Goal: Task Accomplishment & Management: Manage account settings

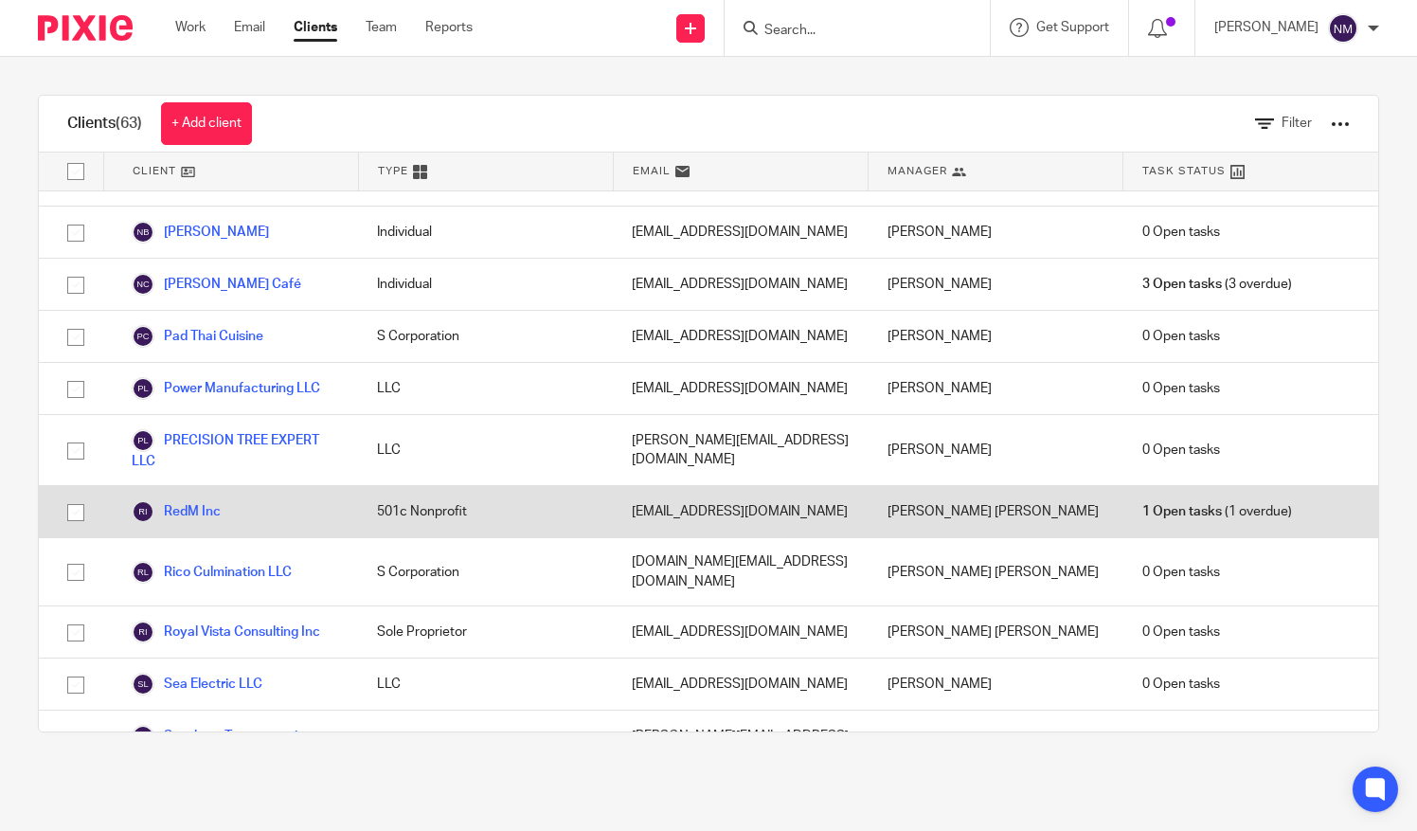
scroll to position [2505, 0]
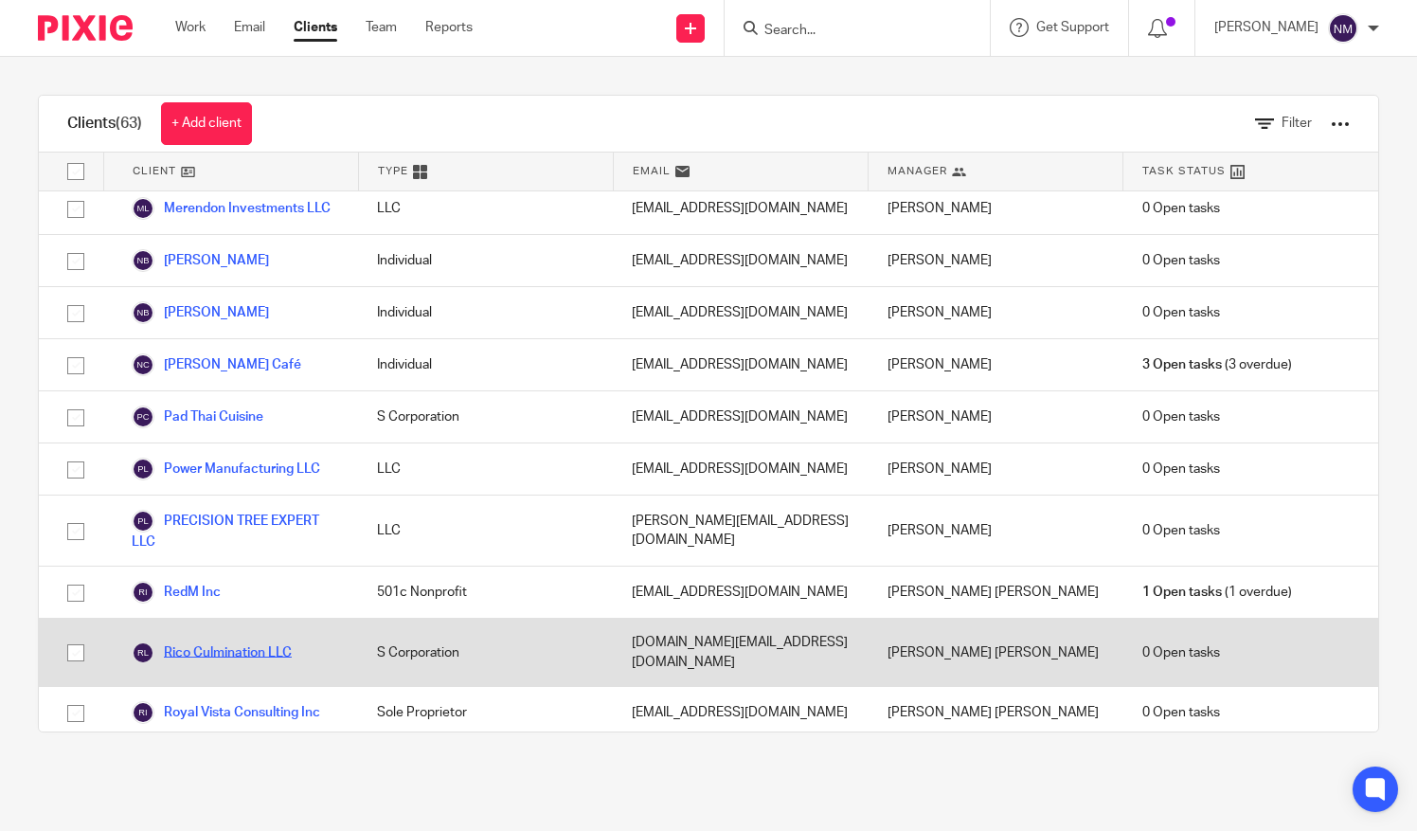
click at [207, 641] on link "Rico Culmination LLC" at bounding box center [212, 652] width 160 height 23
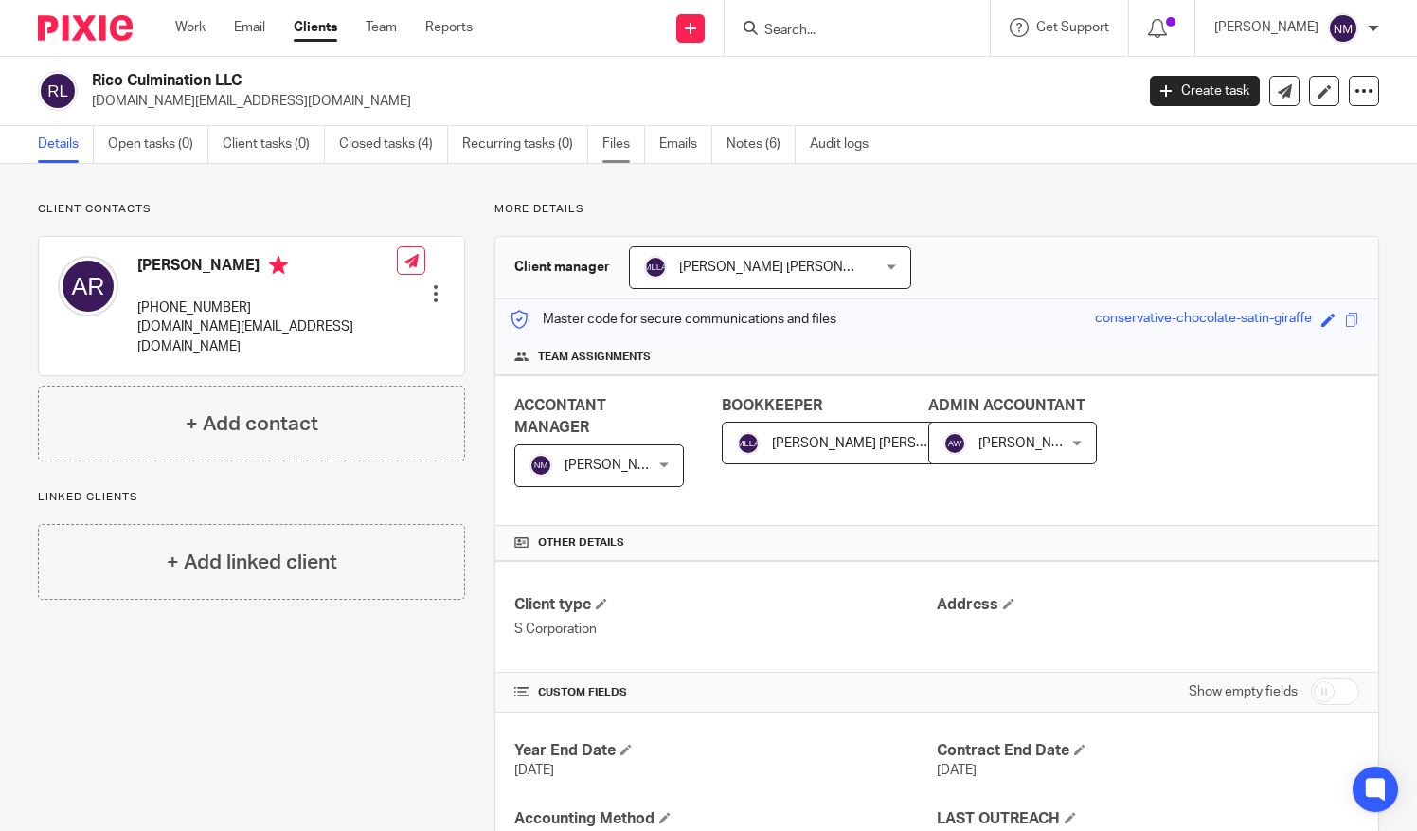
click at [619, 140] on link "Files" at bounding box center [624, 144] width 43 height 37
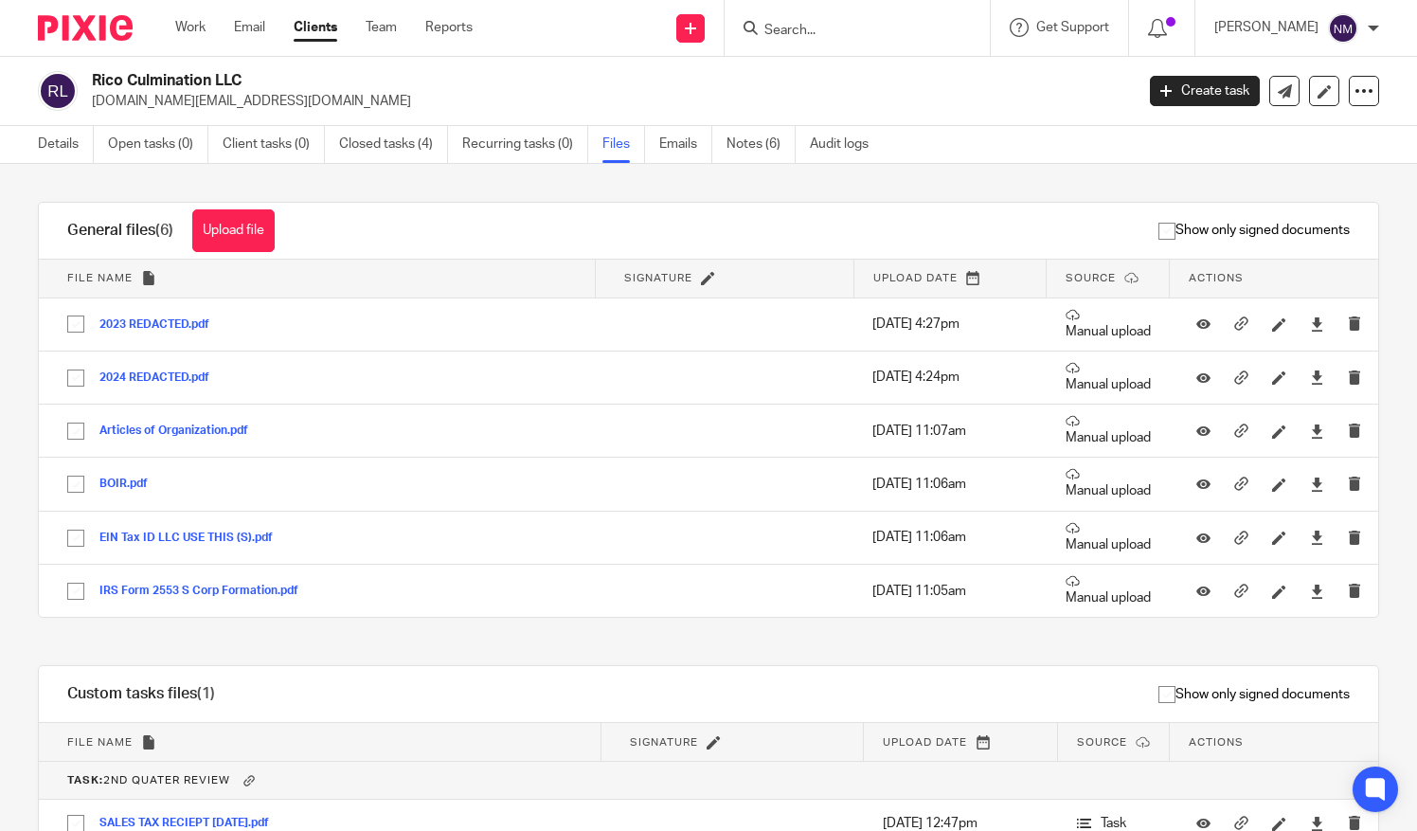
click at [322, 32] on link "Clients" at bounding box center [316, 27] width 44 height 19
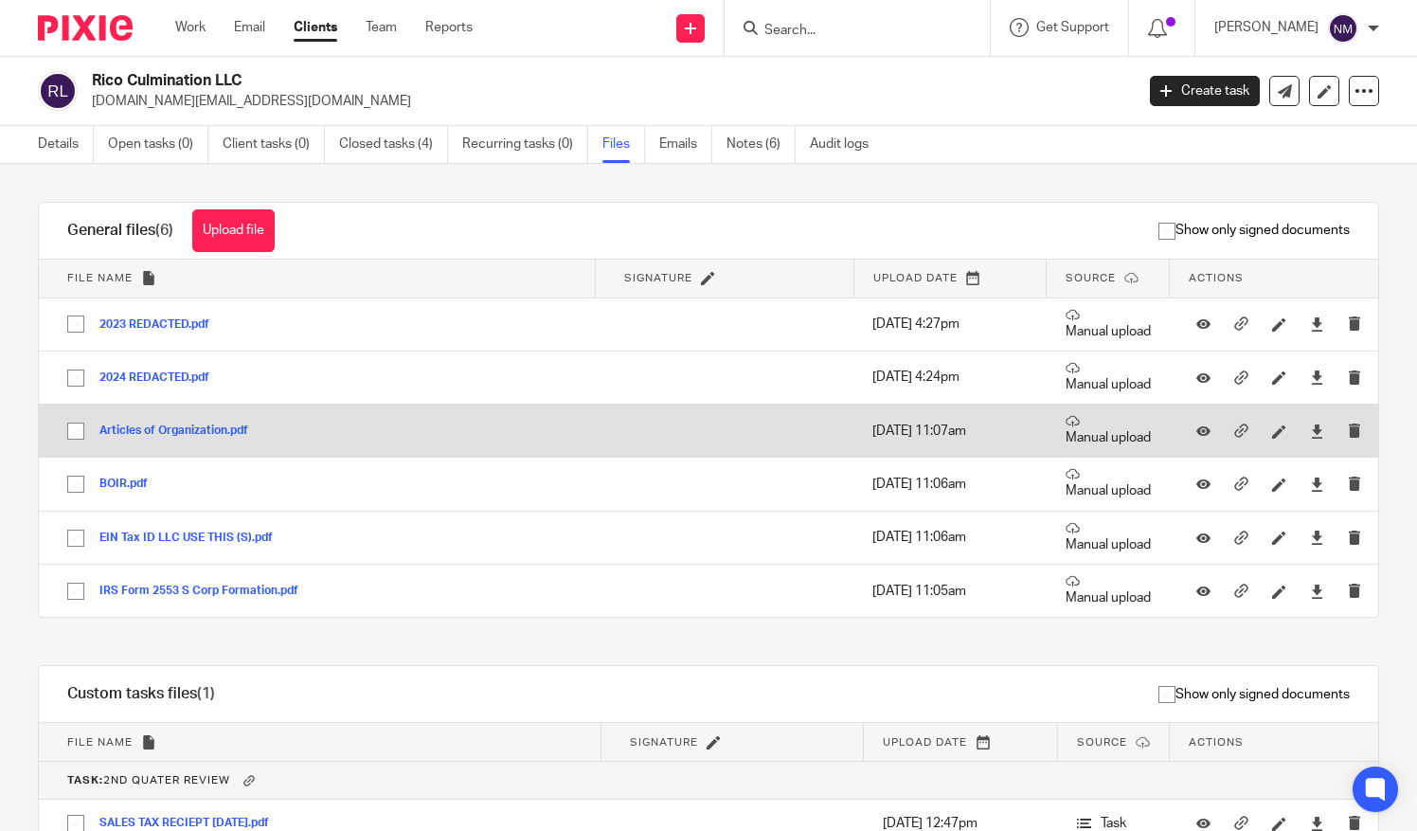
scroll to position [99, 0]
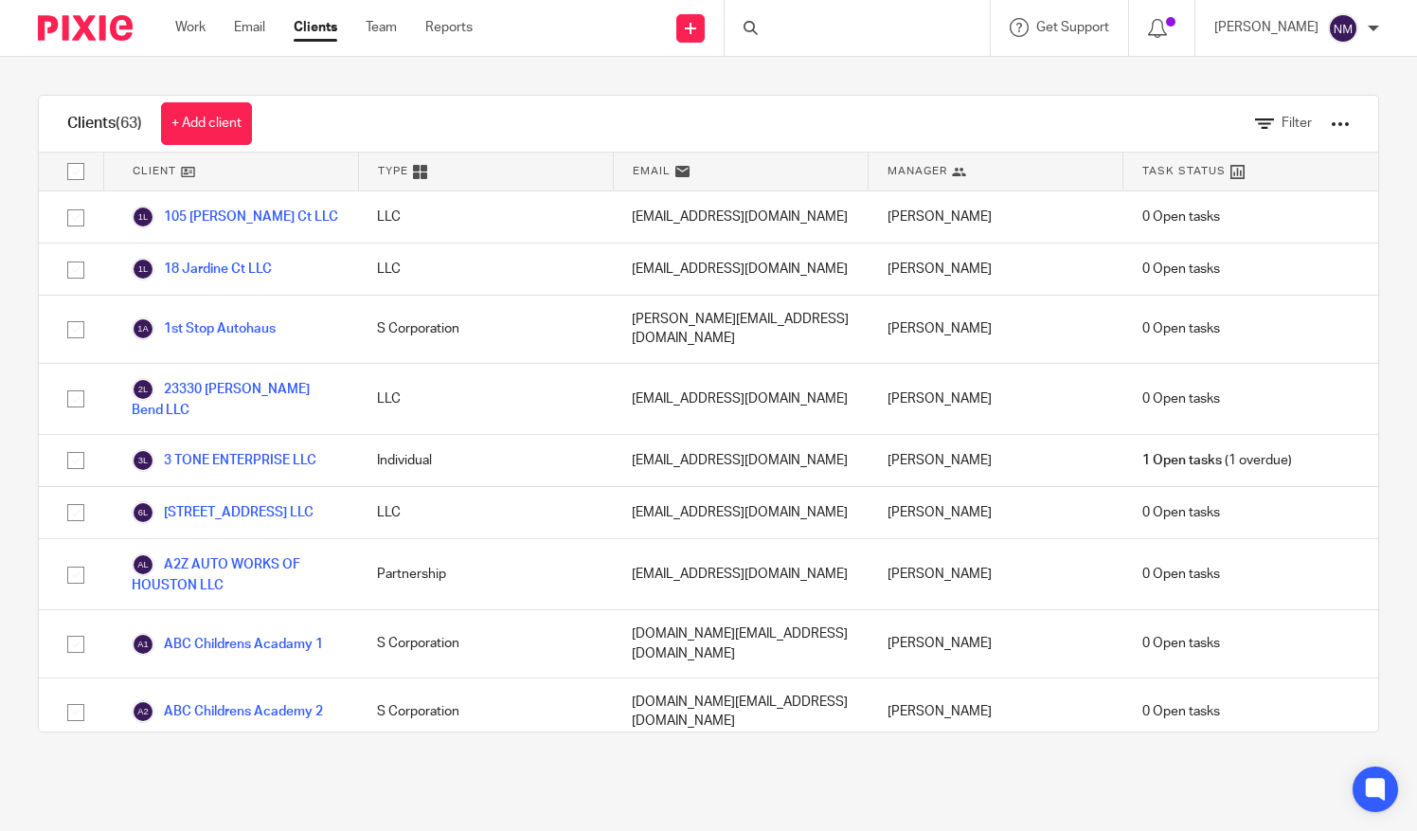
scroll to position [3007, 0]
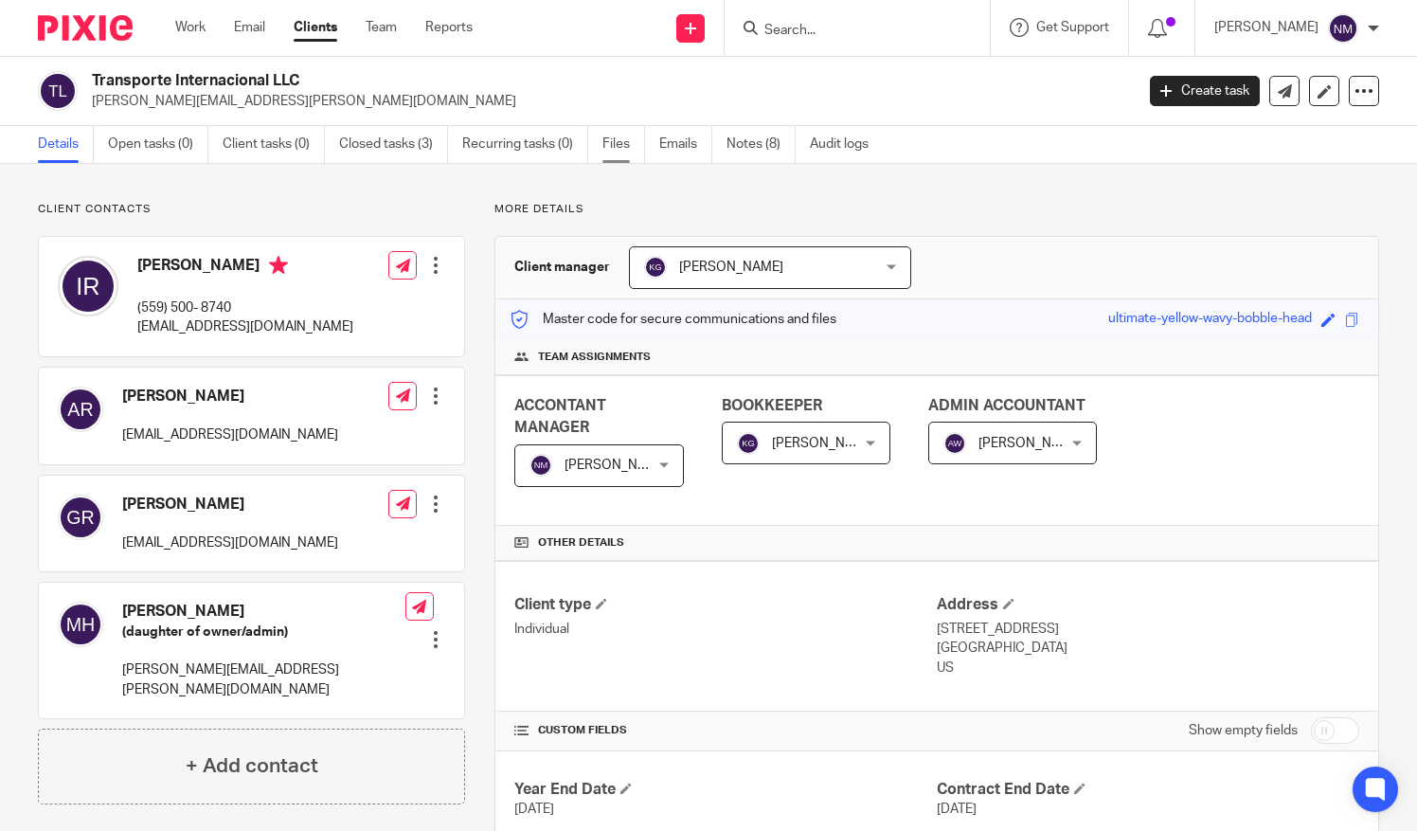
click at [612, 136] on link "Files" at bounding box center [624, 144] width 43 height 37
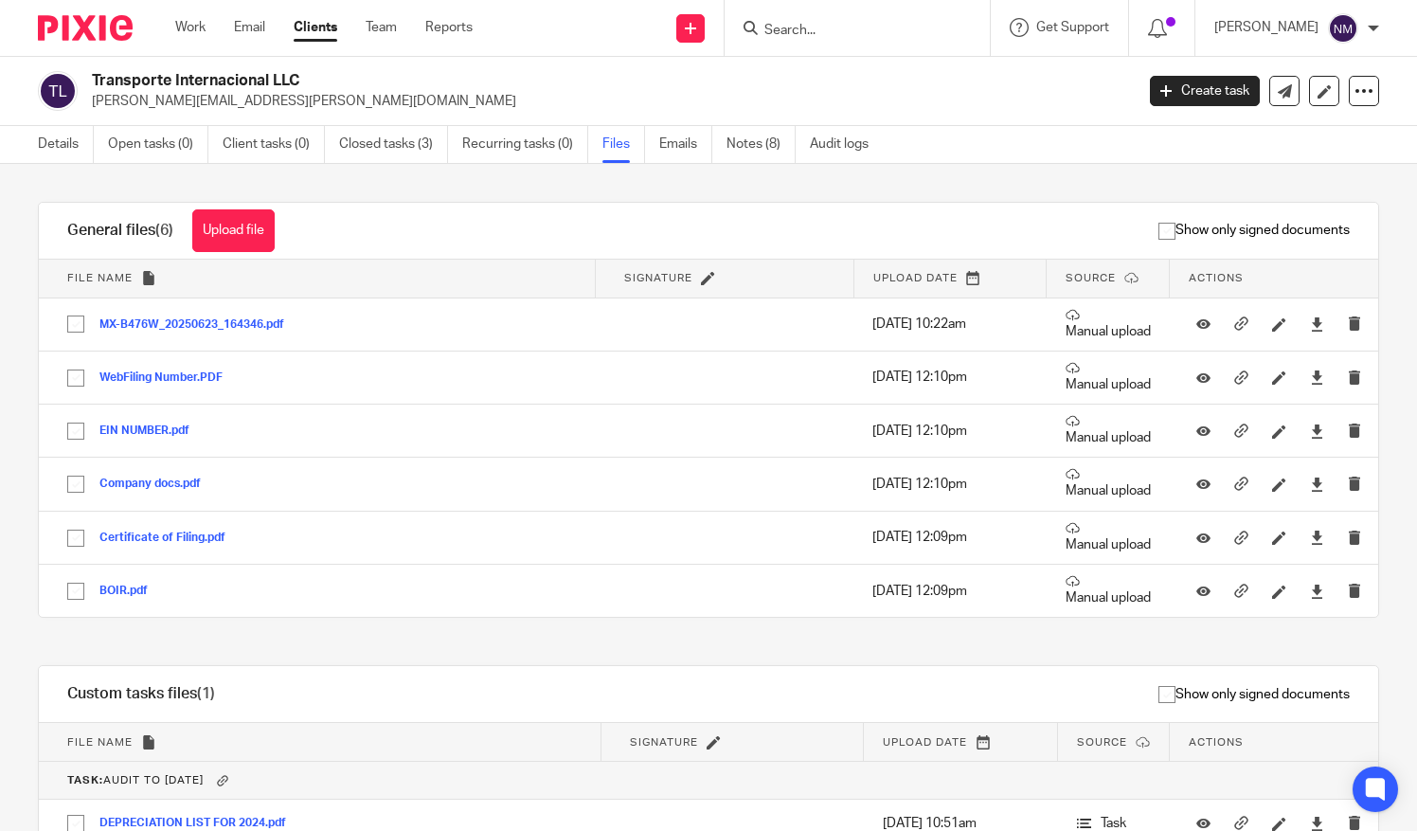
click at [311, 37] on link "Clients" at bounding box center [316, 27] width 44 height 19
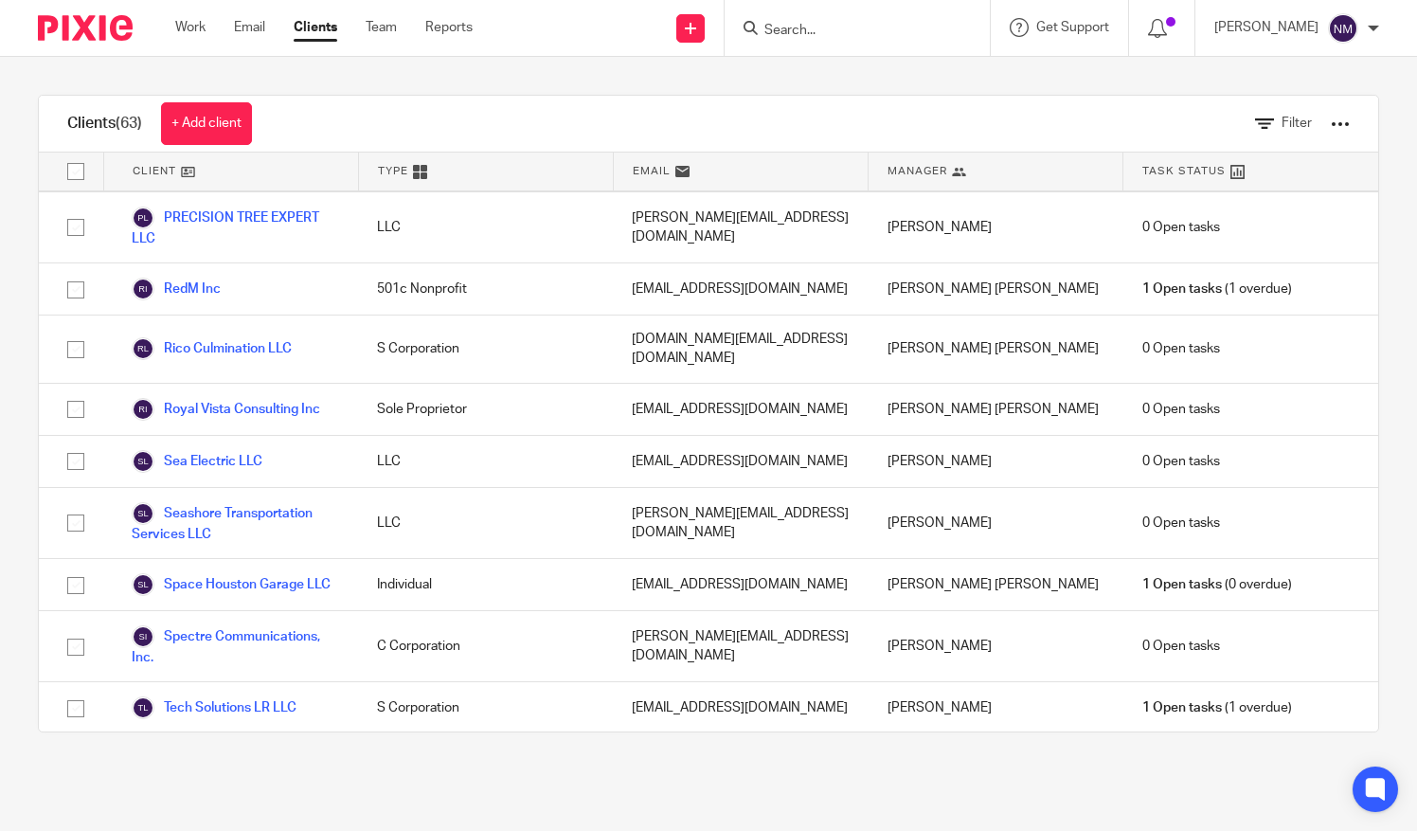
scroll to position [2847, 0]
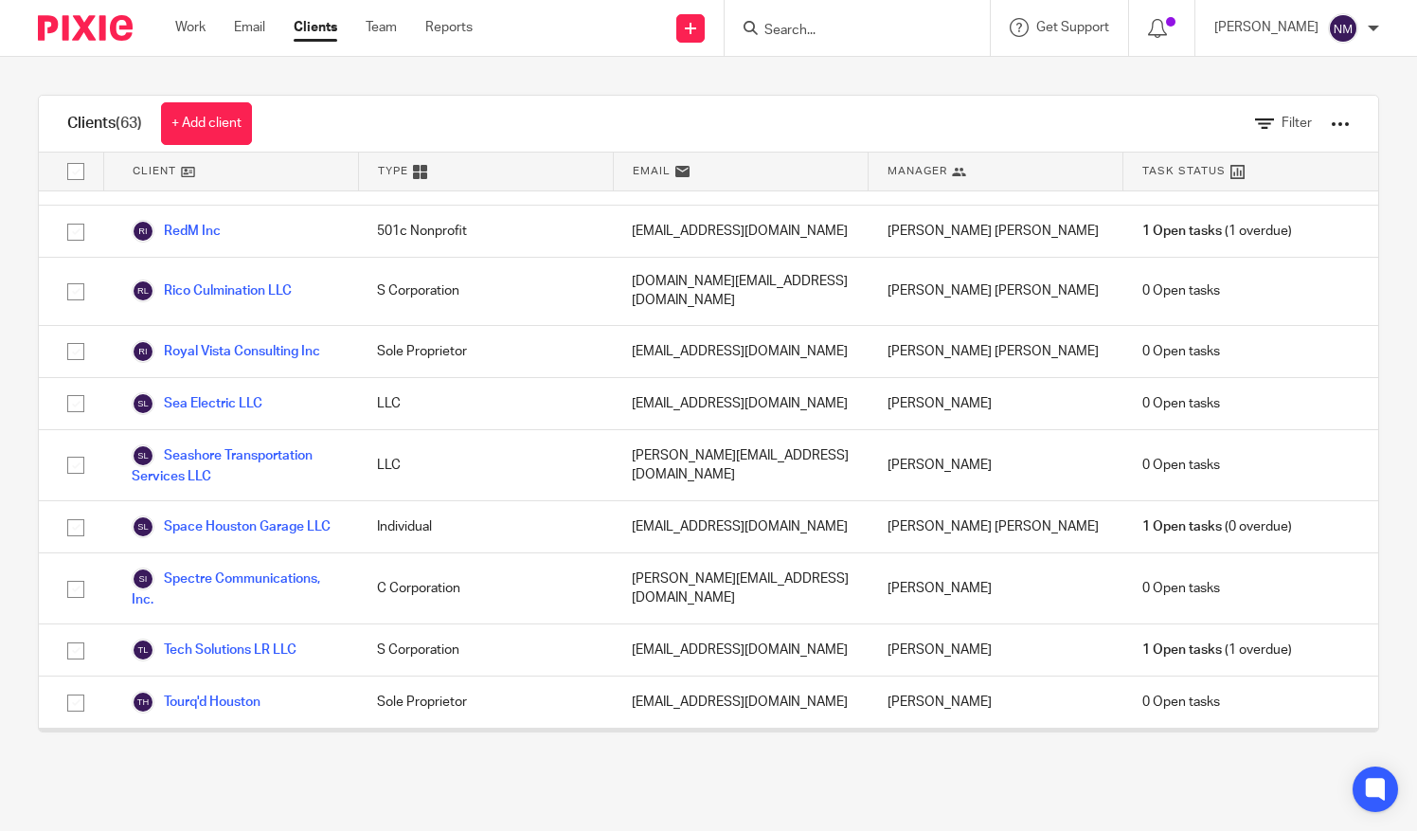
click at [237, 743] on link "Transporte Internacional LLC" at bounding box center [235, 754] width 207 height 23
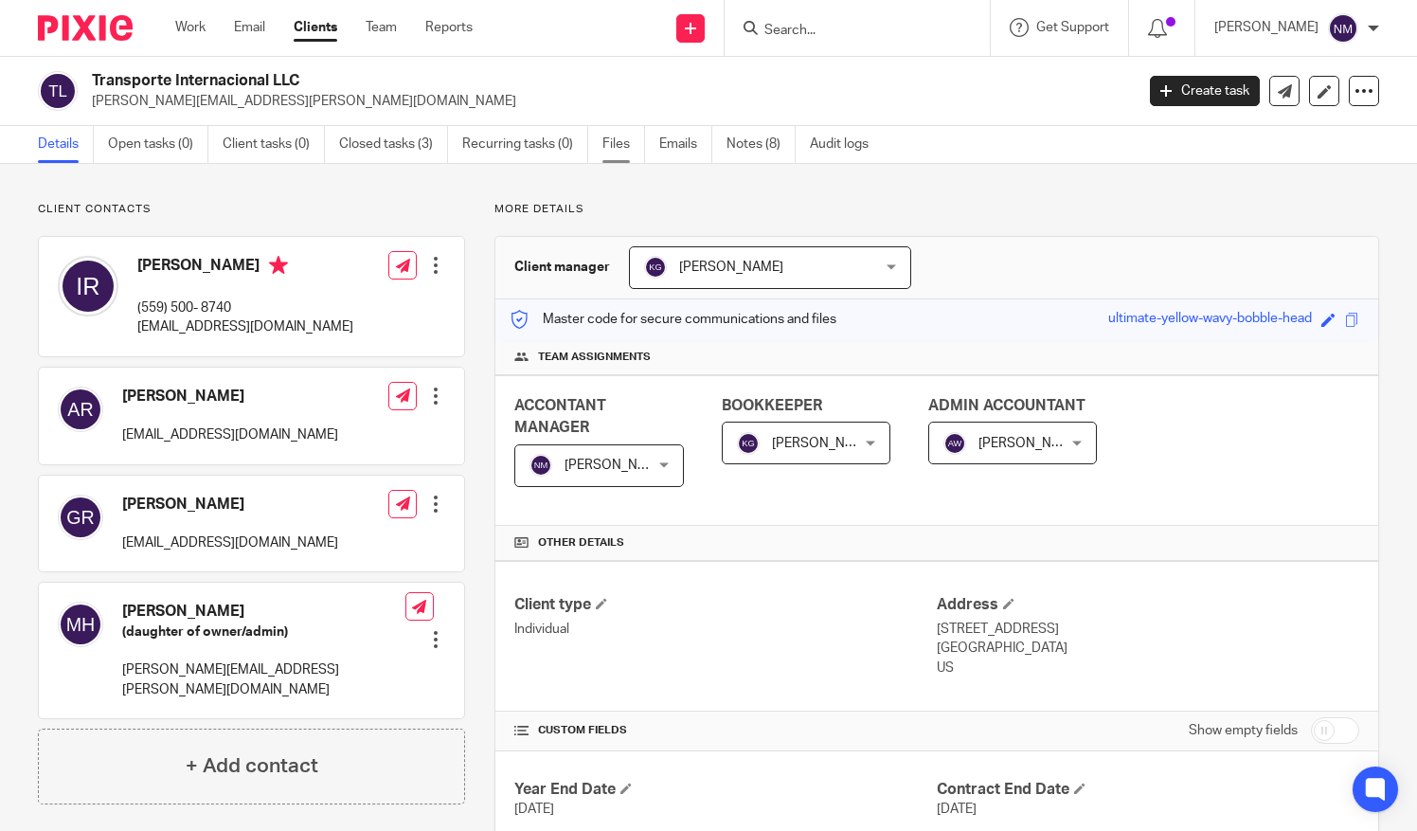
click at [613, 137] on link "Files" at bounding box center [624, 144] width 43 height 37
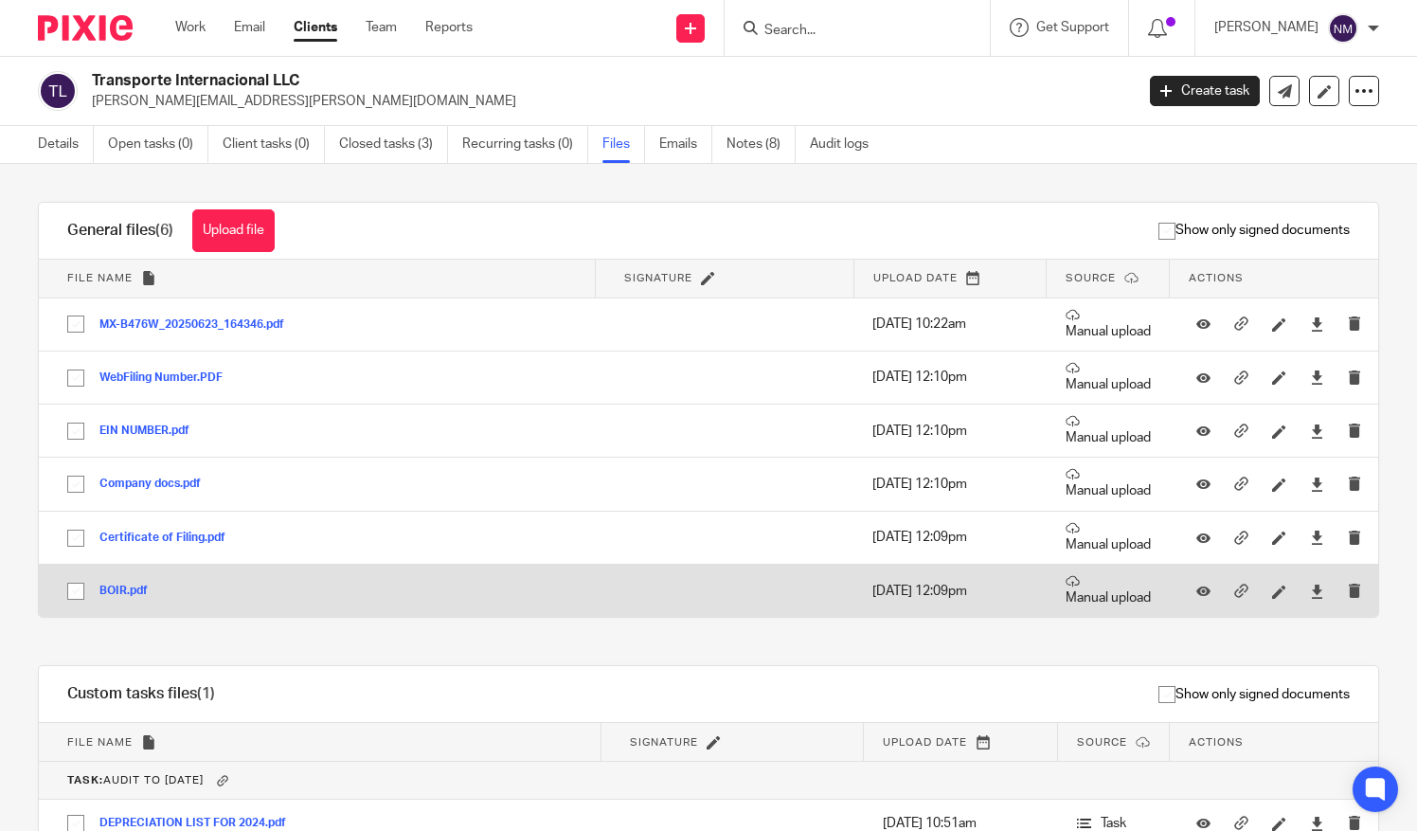
scroll to position [99, 0]
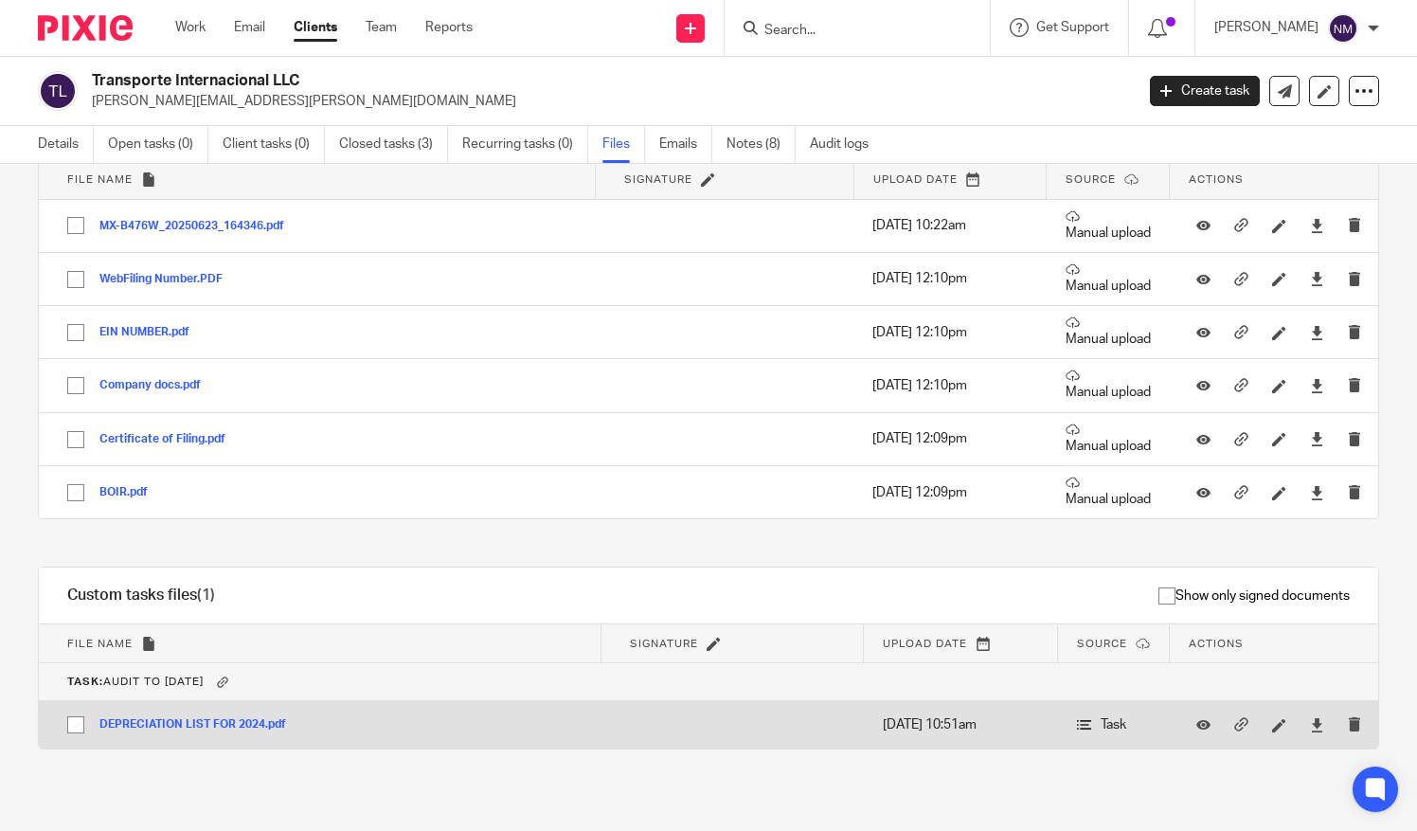
click at [163, 718] on button "DEPRECIATION LIST FOR 2024.pdf" at bounding box center [199, 724] width 201 height 13
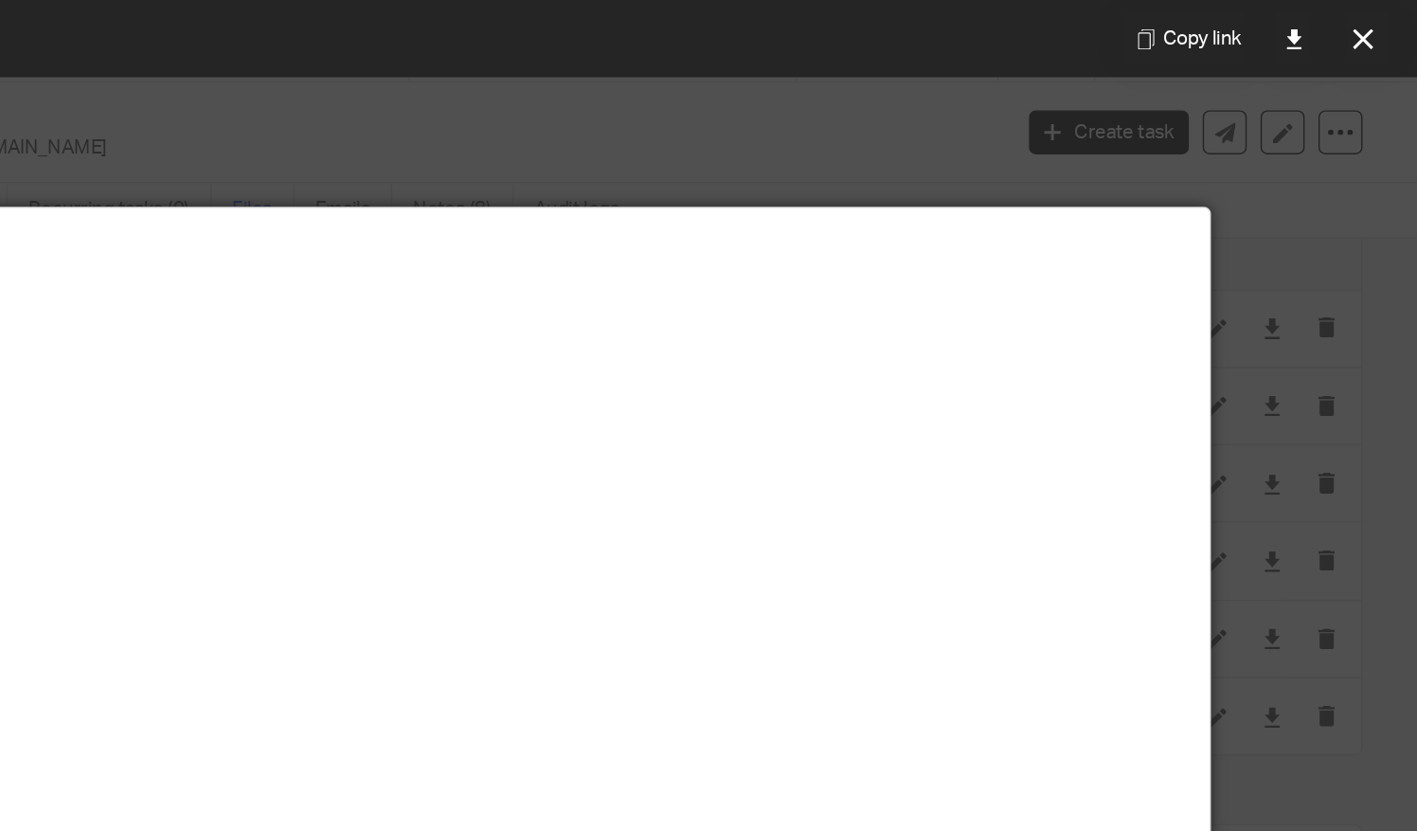
scroll to position [0, 0]
click at [1381, 25] on icon at bounding box center [1380, 27] width 14 height 14
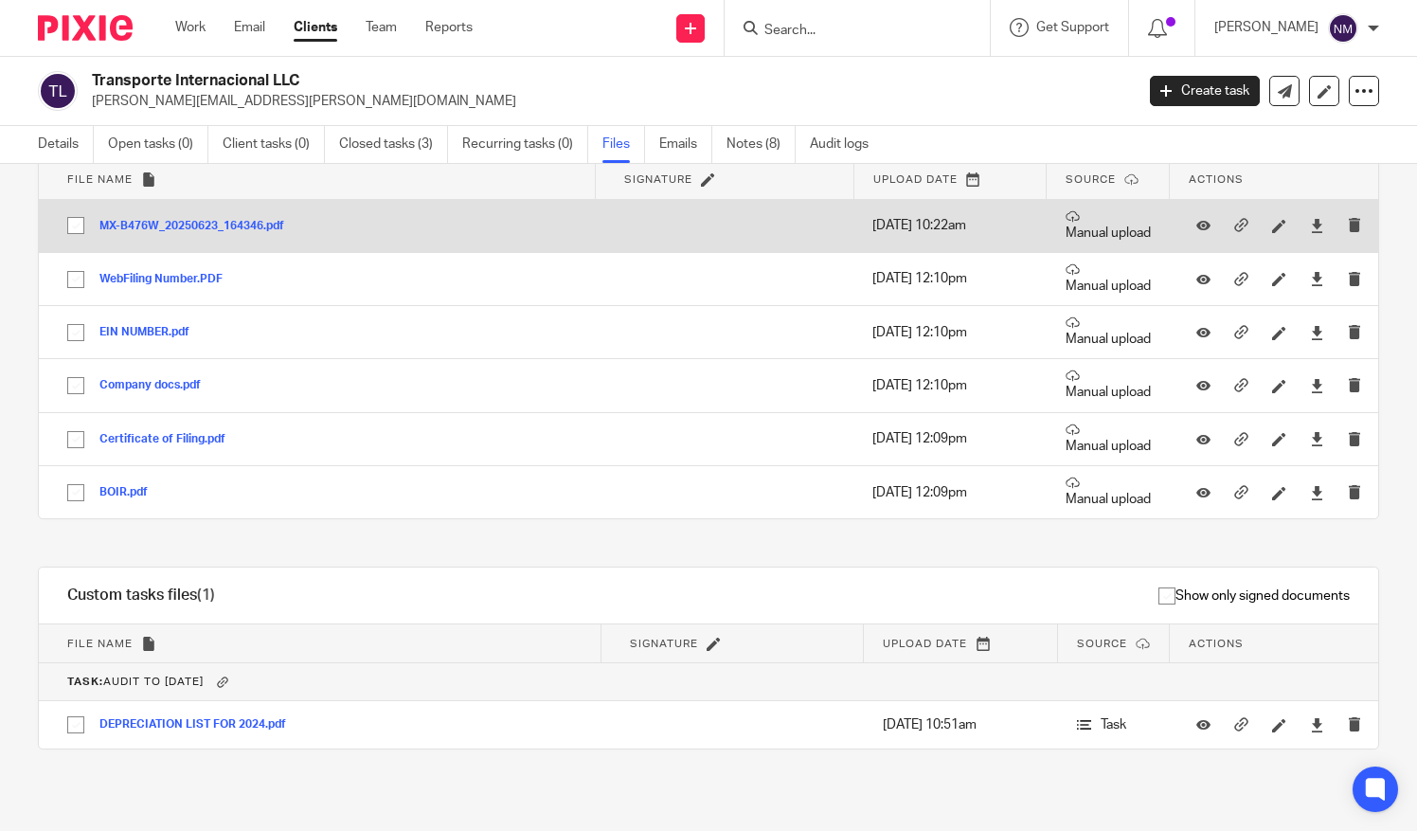
click at [208, 230] on button "MX-B476W_20250623_164346.pdf" at bounding box center [198, 226] width 199 height 13
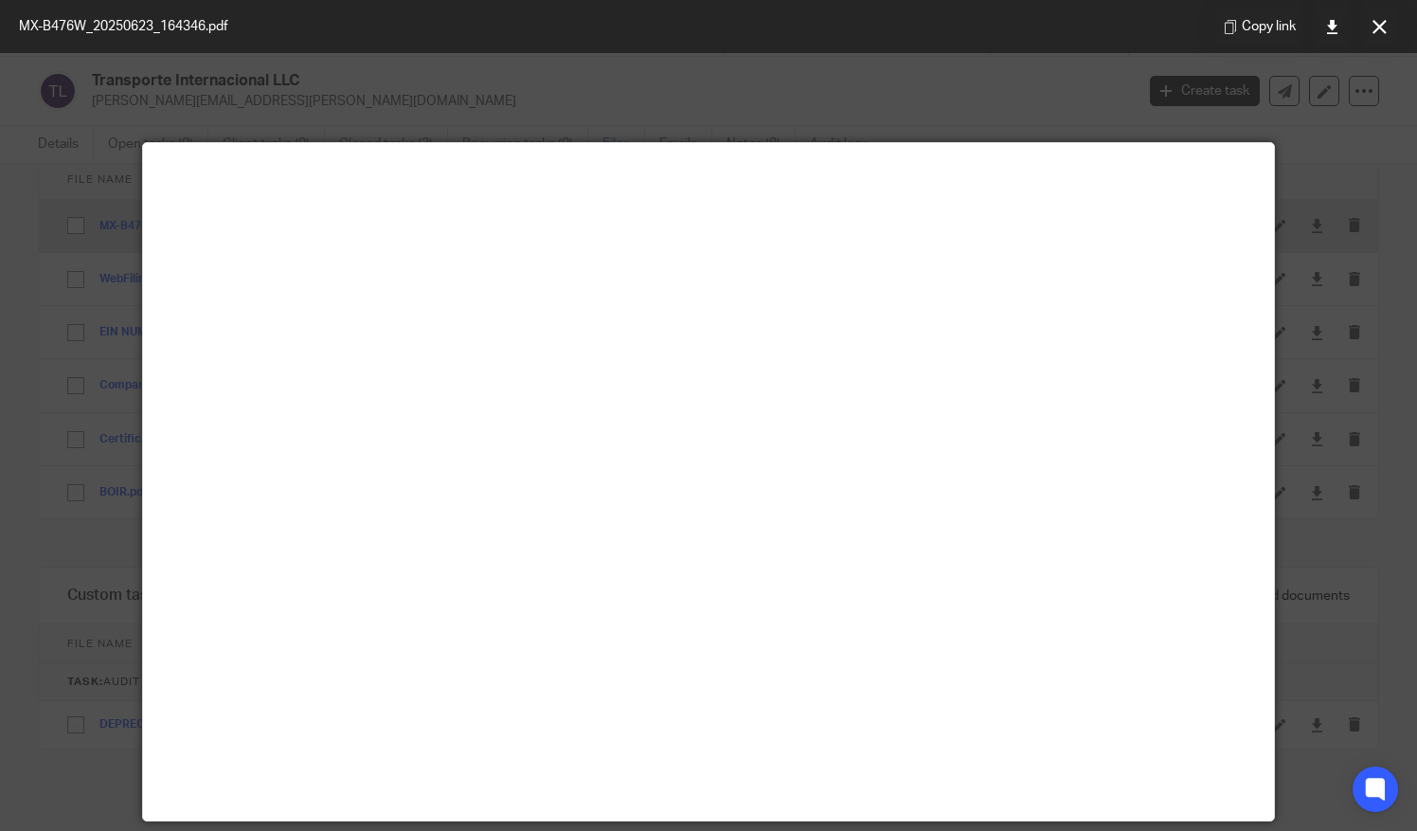
click at [201, 219] on main at bounding box center [709, 481] width 1132 height 677
